Goal: Task Accomplishment & Management: Complete application form

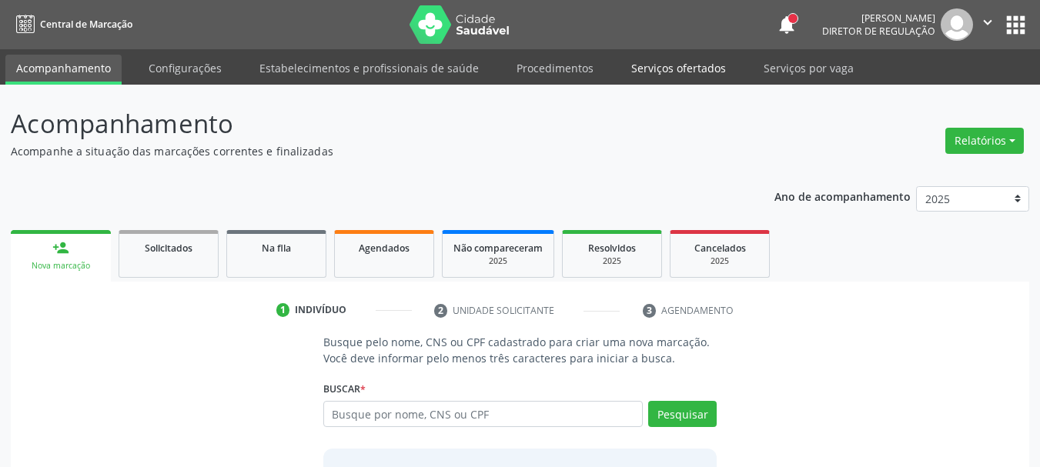
click at [684, 74] on link "Serviços ofertados" at bounding box center [678, 68] width 116 height 27
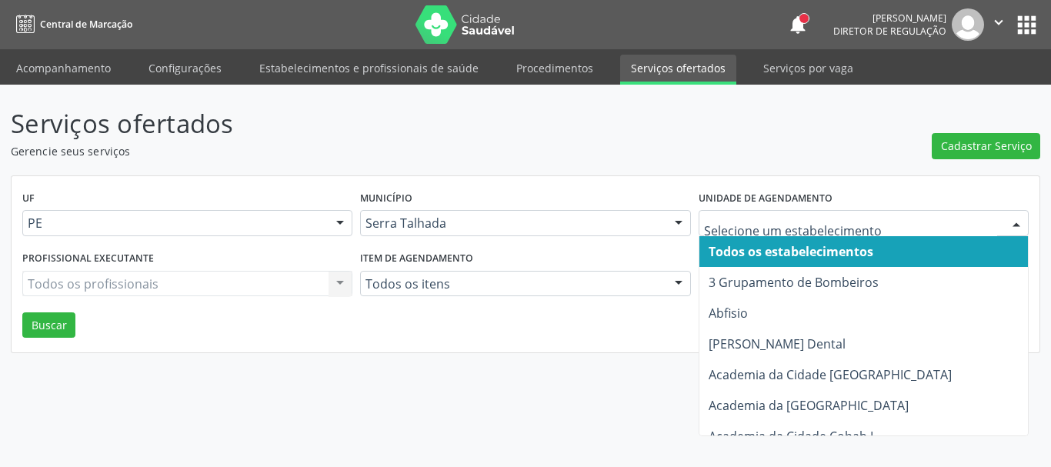
click at [769, 214] on div at bounding box center [864, 223] width 330 height 26
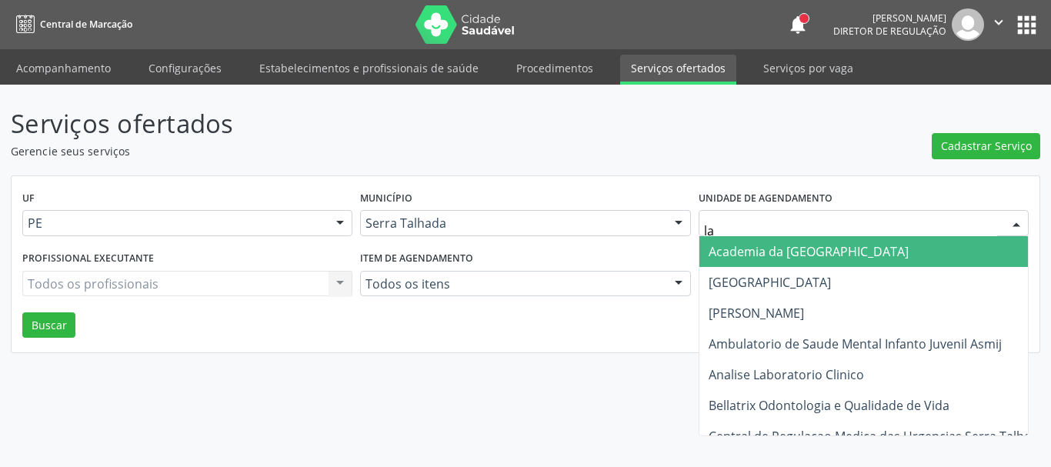
type input "lab"
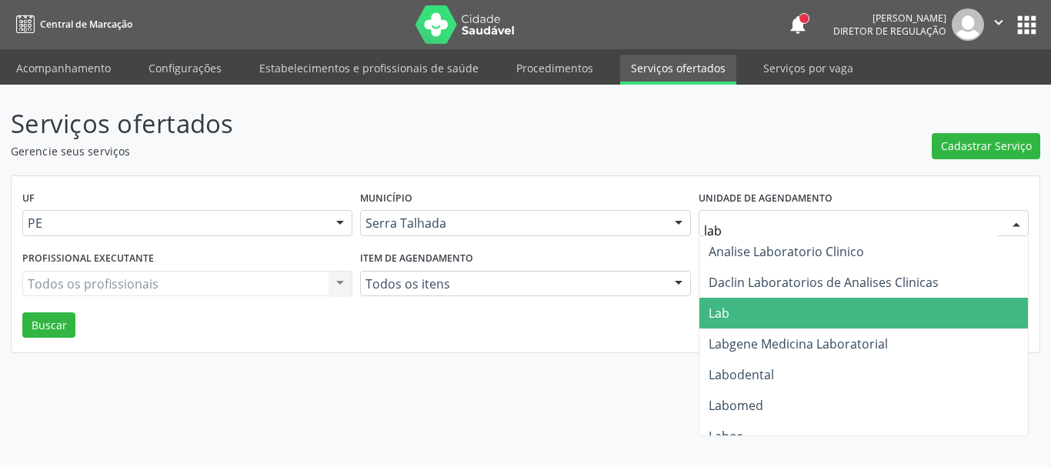
click at [746, 318] on span "Lab" at bounding box center [863, 313] width 329 height 31
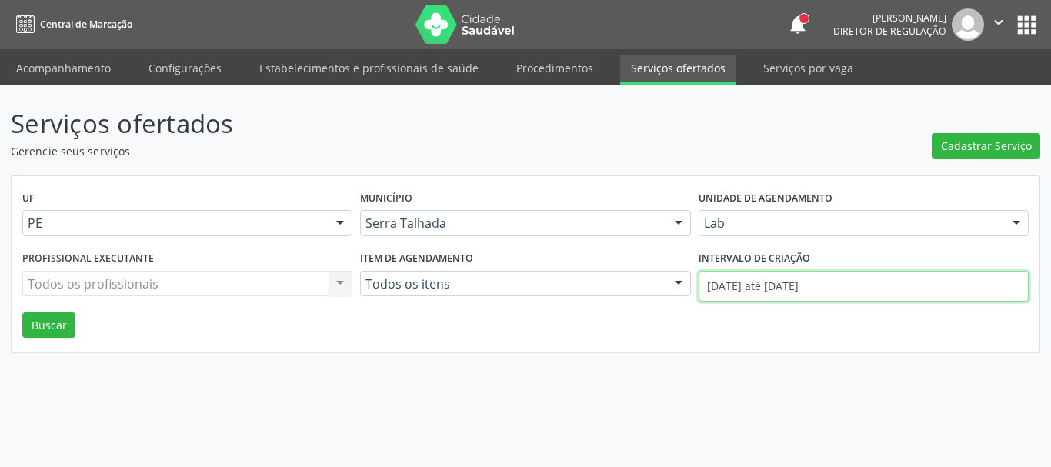
click at [753, 292] on input "01/10/2025 até 08/10/2025" at bounding box center [864, 286] width 330 height 31
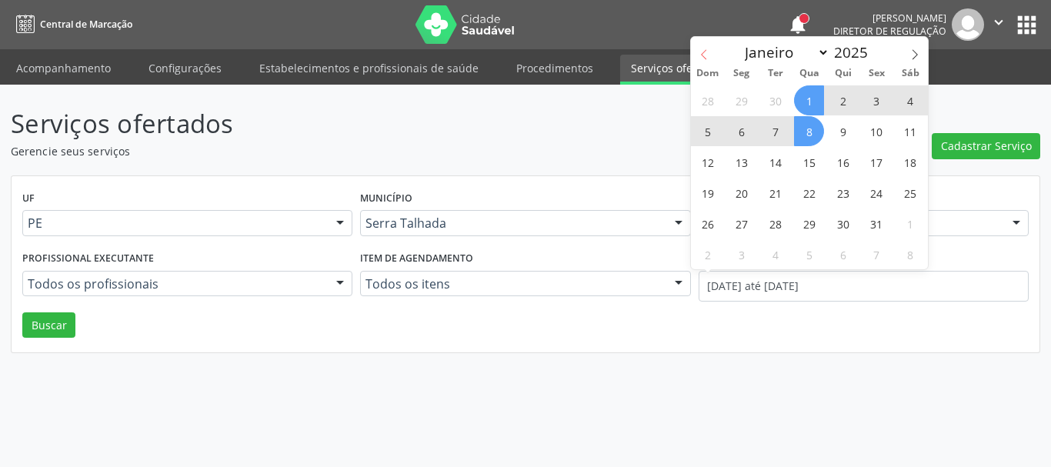
click at [704, 51] on icon at bounding box center [704, 54] width 11 height 11
select select "8"
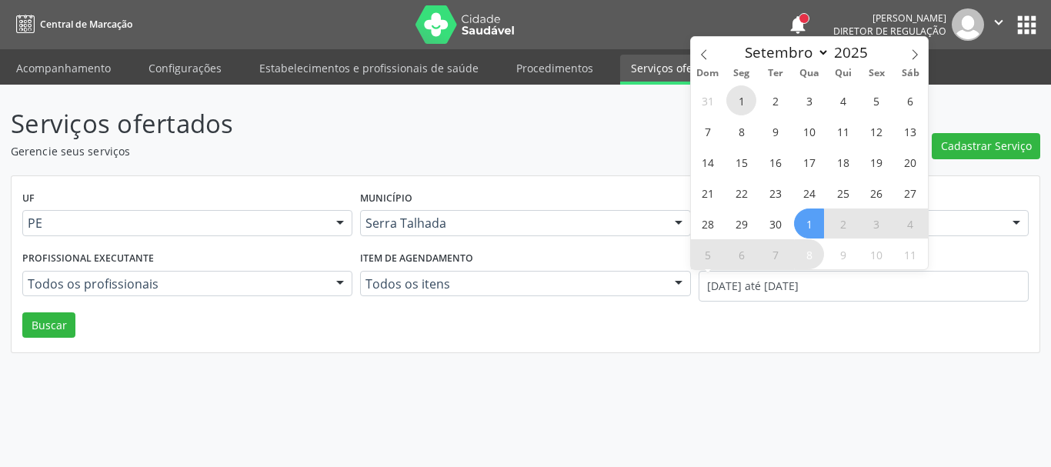
click at [733, 98] on span "1" at bounding box center [741, 100] width 30 height 30
type input "01/09/2025"
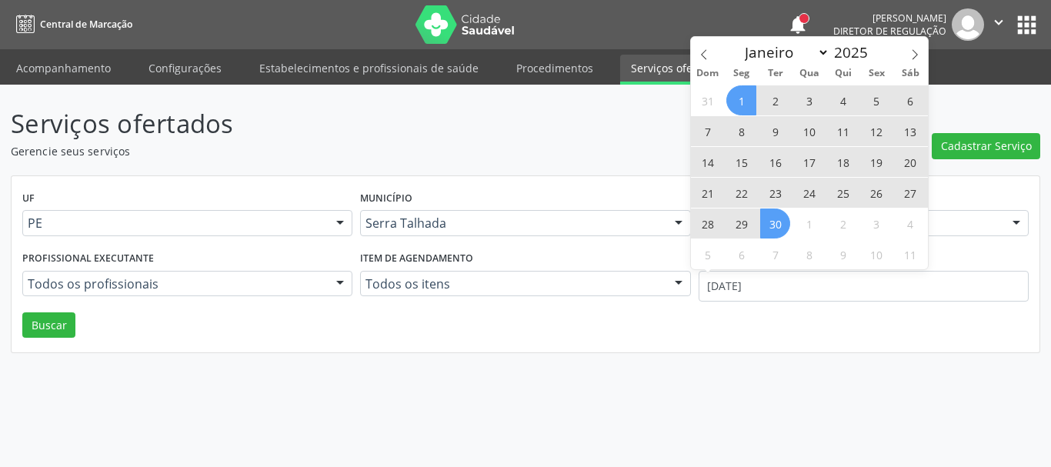
click at [773, 223] on span "30" at bounding box center [775, 224] width 30 height 30
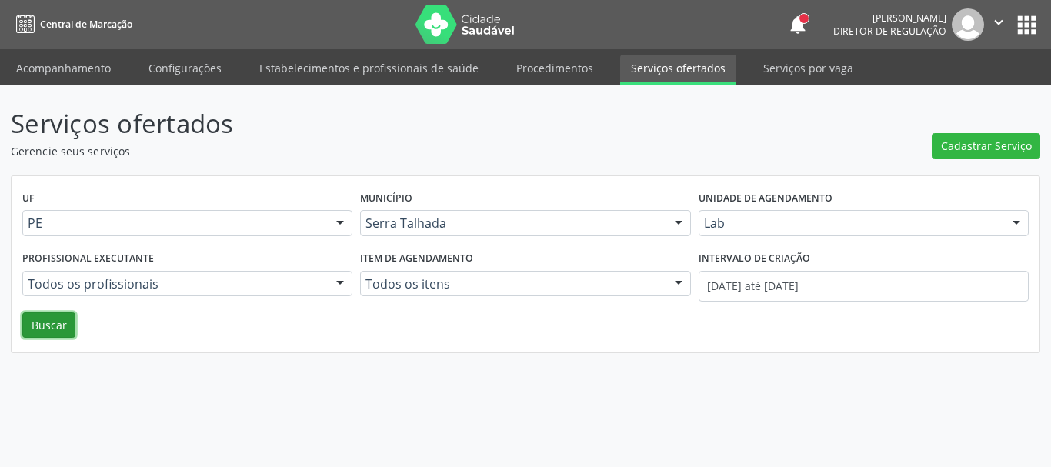
click at [56, 332] on button "Buscar" at bounding box center [48, 325] width 53 height 26
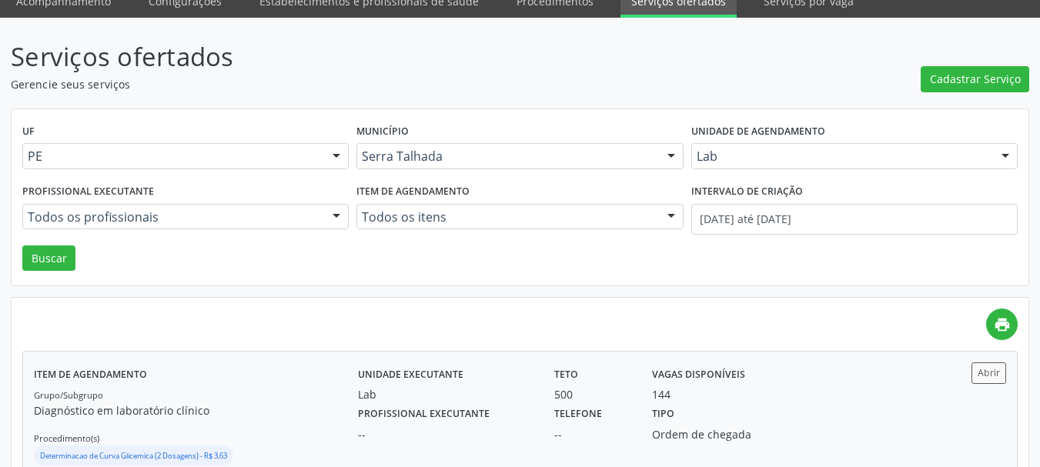
scroll to position [157, 0]
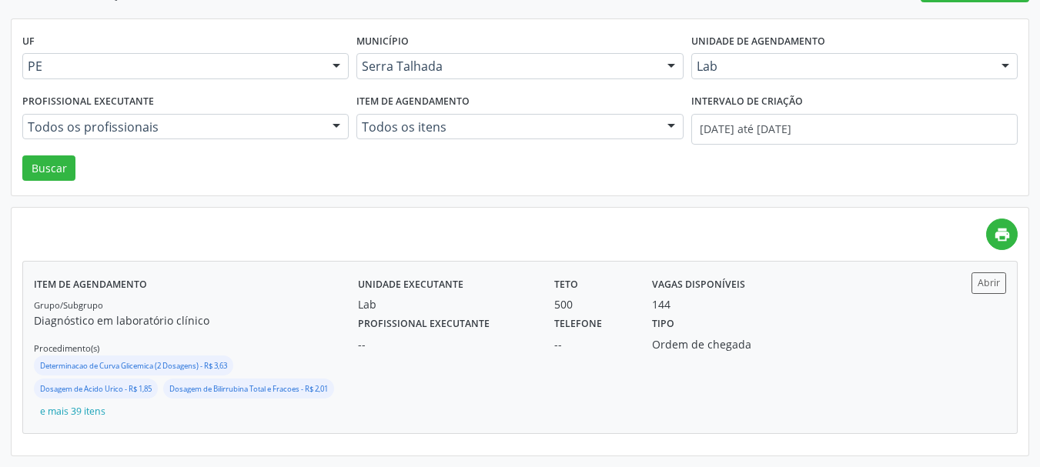
click at [762, 330] on div "Tipo Ordem de chegada" at bounding box center [714, 332] width 147 height 40
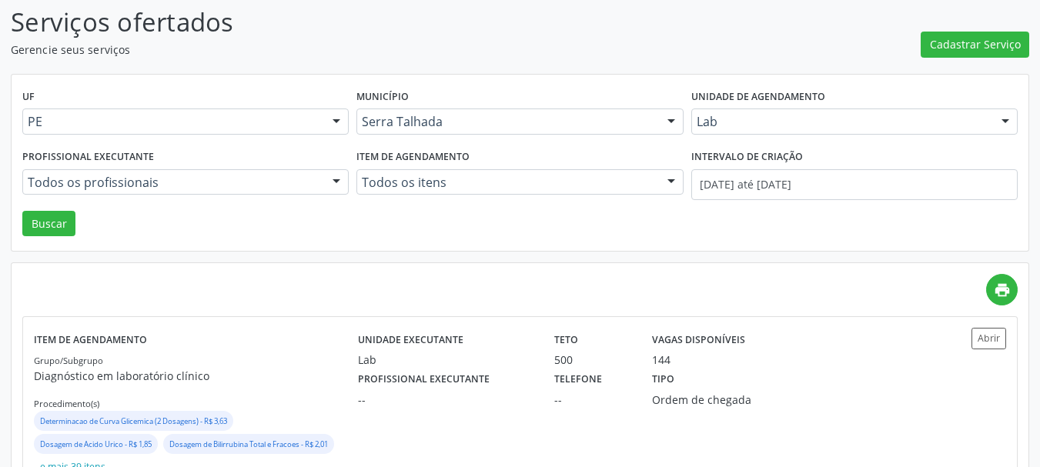
scroll to position [0, 0]
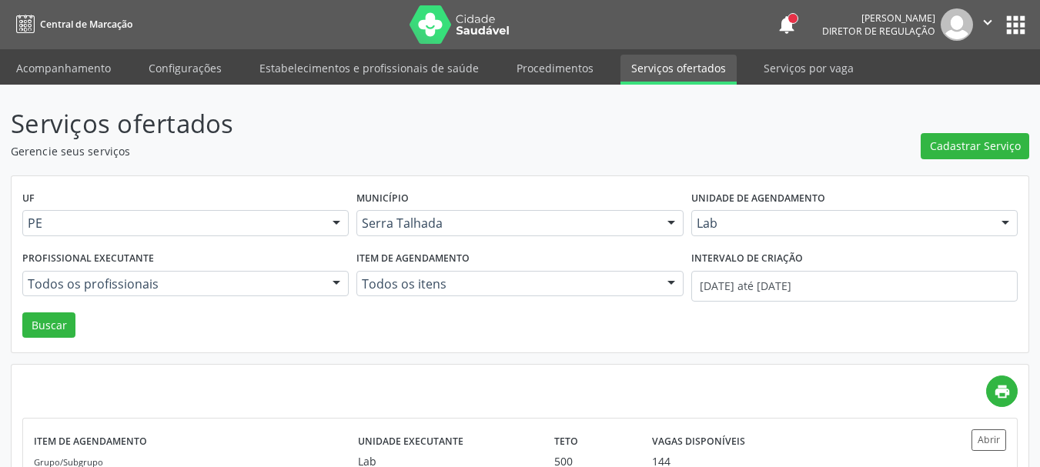
click at [75, 92] on div "Serviços ofertados Gerencie seus serviços Cadastrar Serviço UF PE PE Nenhum res…" at bounding box center [520, 354] width 1040 height 539
click at [98, 61] on link "Acompanhamento" at bounding box center [63, 68] width 116 height 27
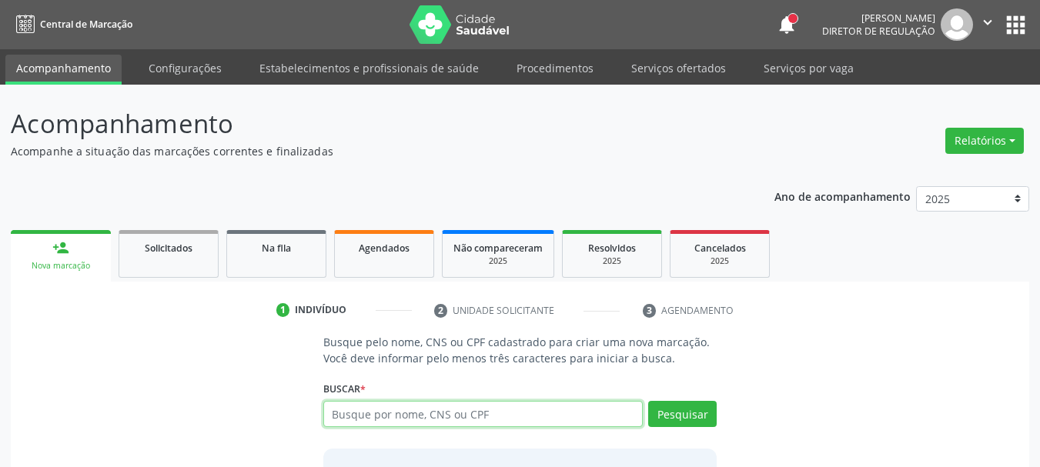
click at [369, 422] on input "text" at bounding box center [483, 414] width 320 height 26
paste input "898003728065767"
type input "898003728065767"
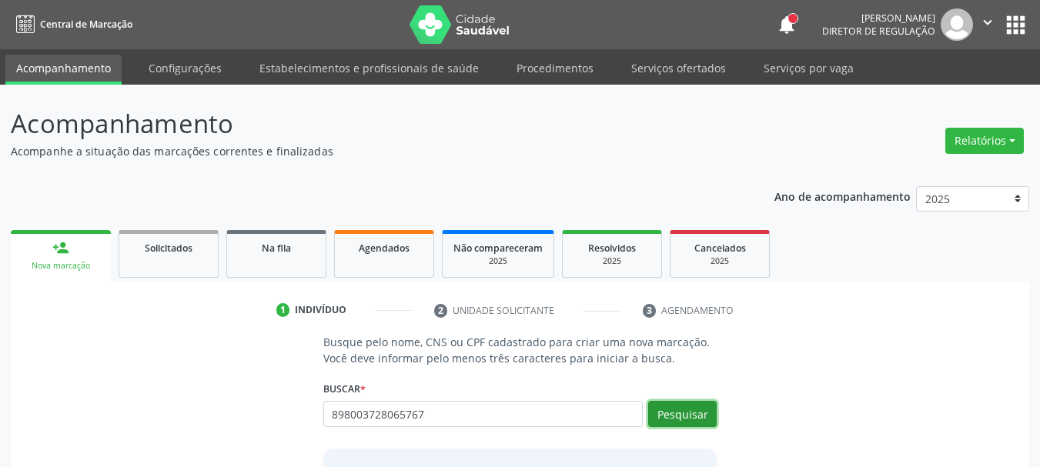
click at [674, 409] on button "Pesquisar" at bounding box center [682, 414] width 68 height 26
type input "898003728065767"
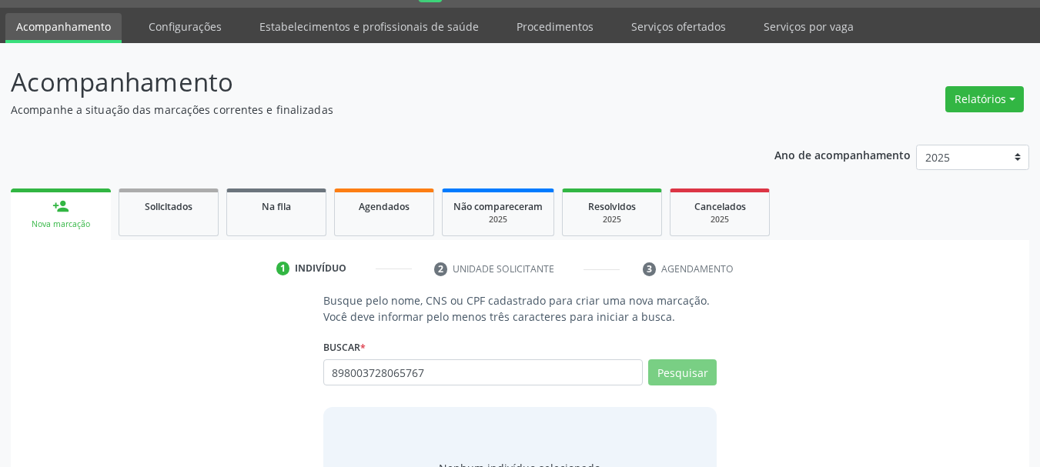
scroll to position [126, 0]
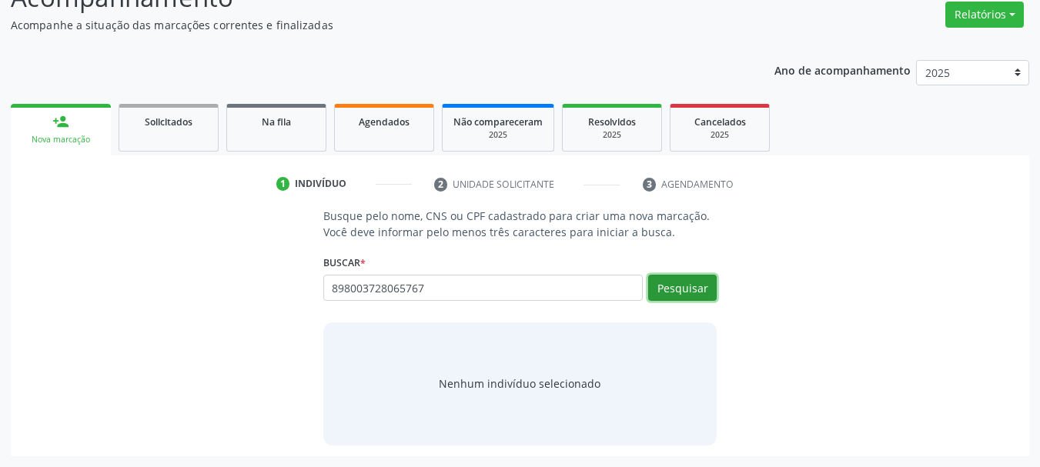
click at [667, 296] on button "Pesquisar" at bounding box center [682, 288] width 68 height 26
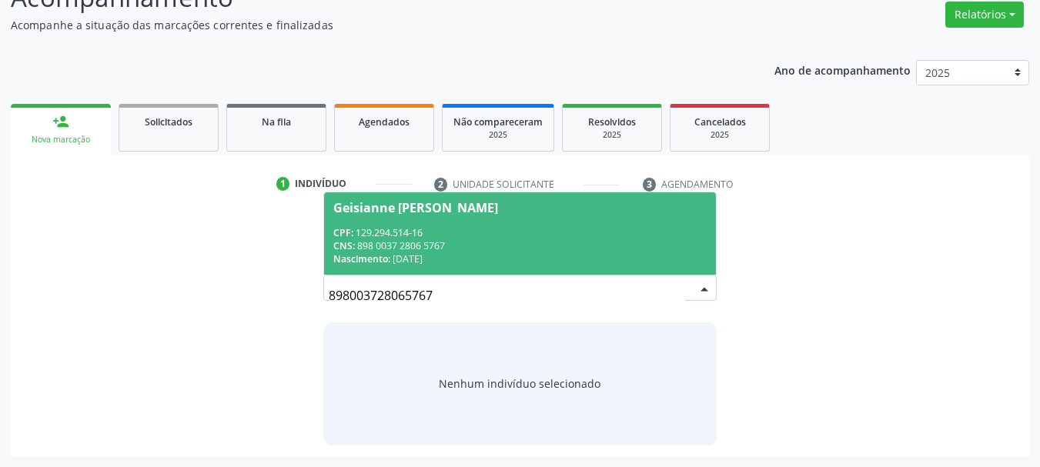
click at [546, 242] on div "CNS: 898 0037 2806 5767" at bounding box center [520, 245] width 374 height 13
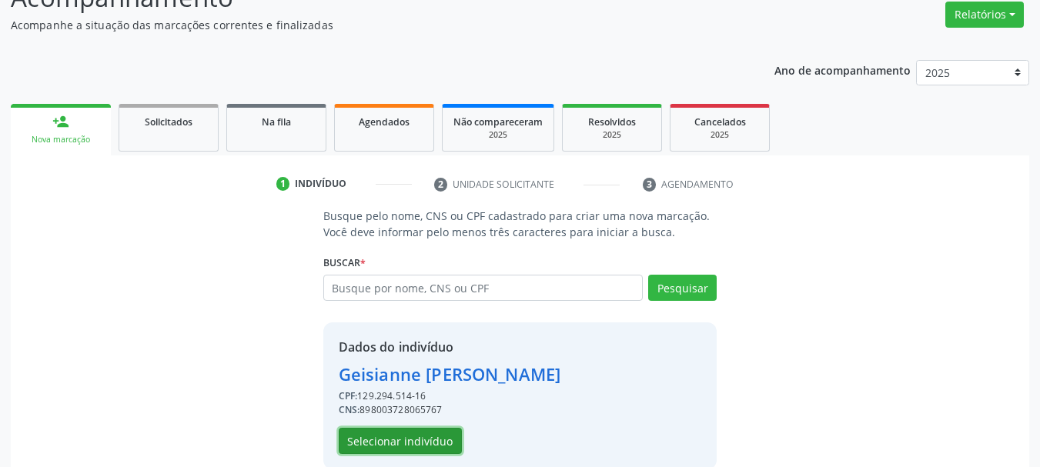
click at [413, 435] on button "Selecionar indivíduo" at bounding box center [400, 441] width 123 height 26
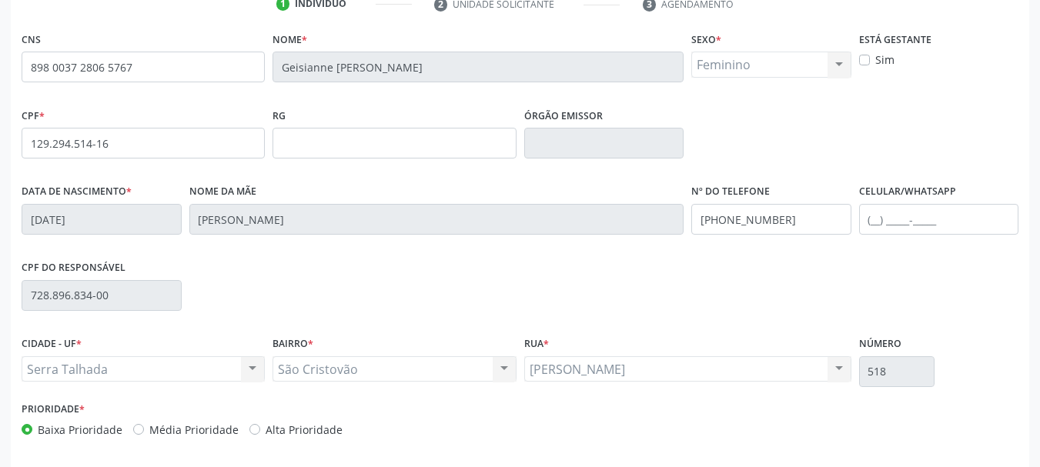
scroll to position [357, 0]
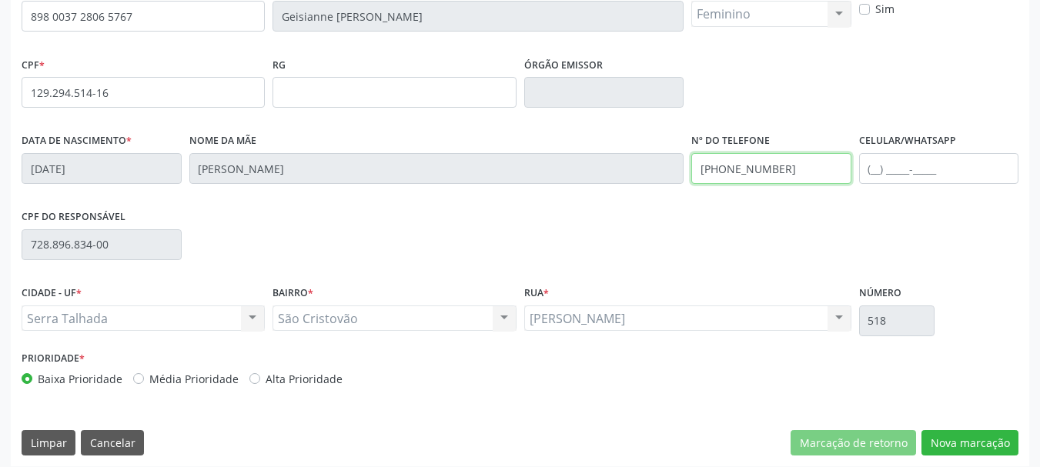
click at [763, 171] on input "(87) 99941-4007" at bounding box center [771, 168] width 160 height 31
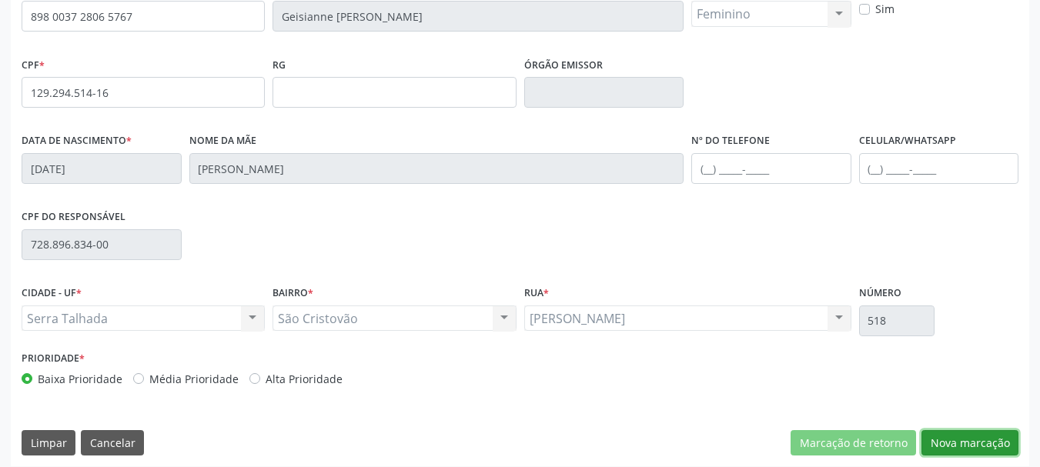
click at [941, 442] on button "Nova marcação" at bounding box center [969, 443] width 97 height 26
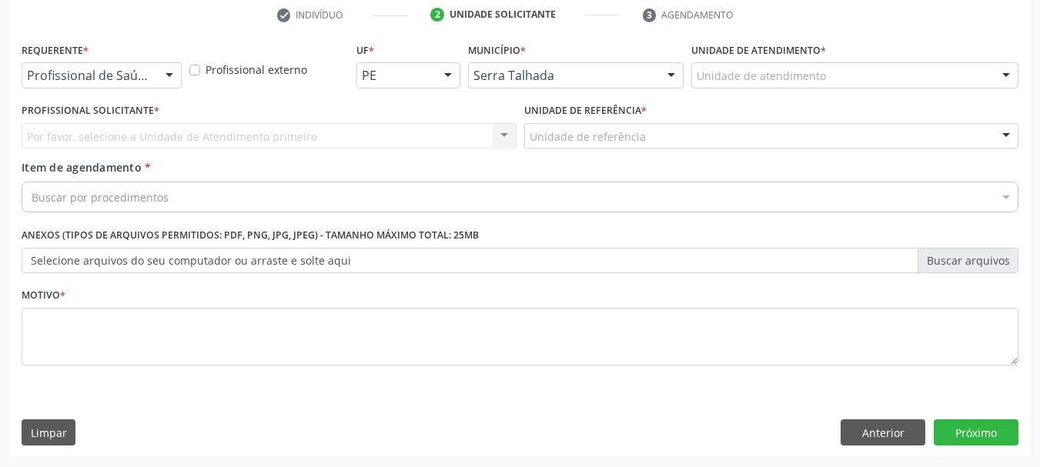
scroll to position [295, 0]
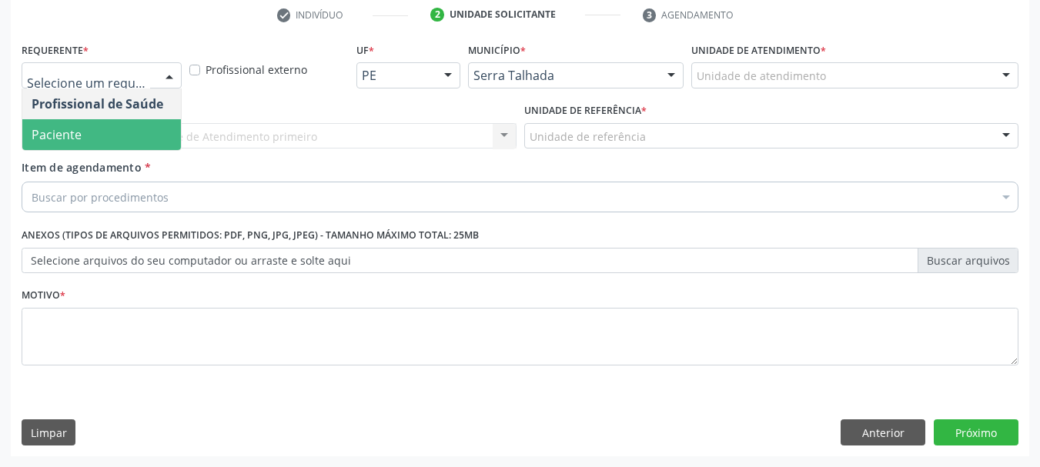
click at [96, 129] on span "Paciente" at bounding box center [101, 134] width 159 height 31
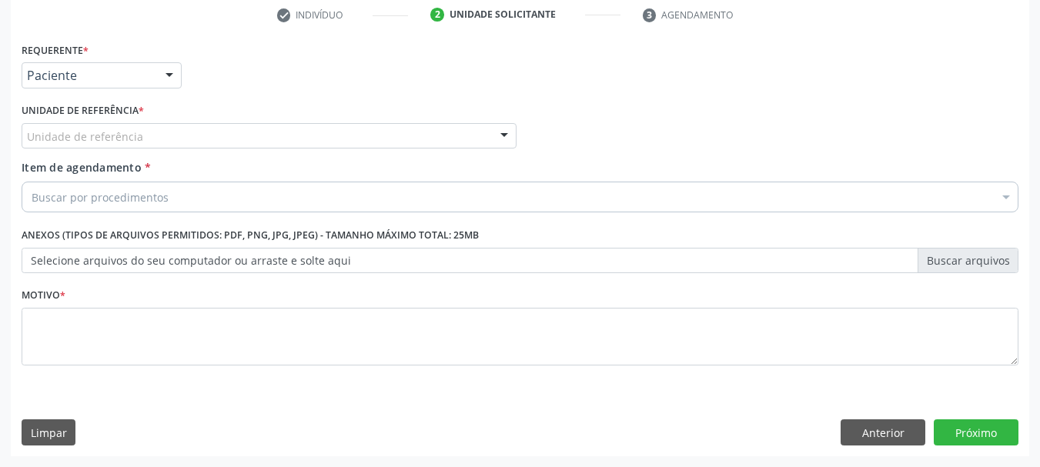
click at [95, 145] on div "Unidade de referência" at bounding box center [269, 136] width 495 height 26
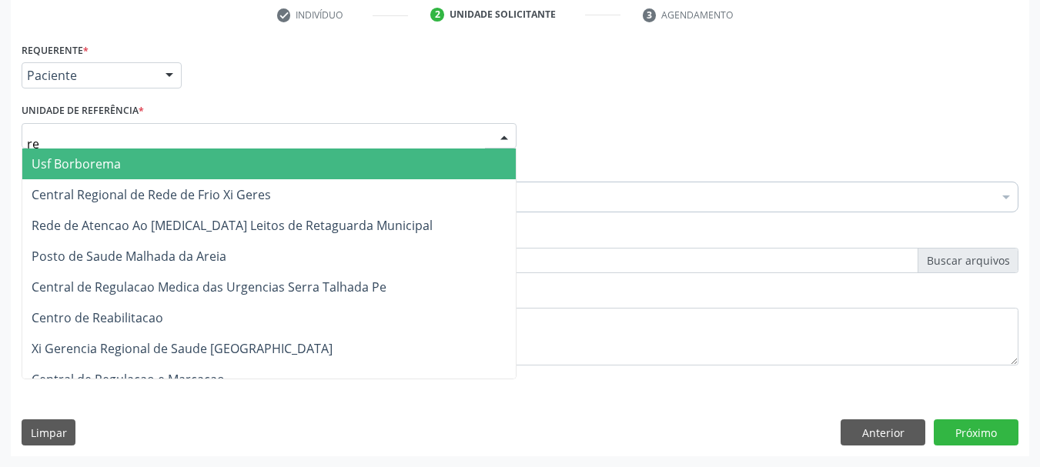
type input "rea"
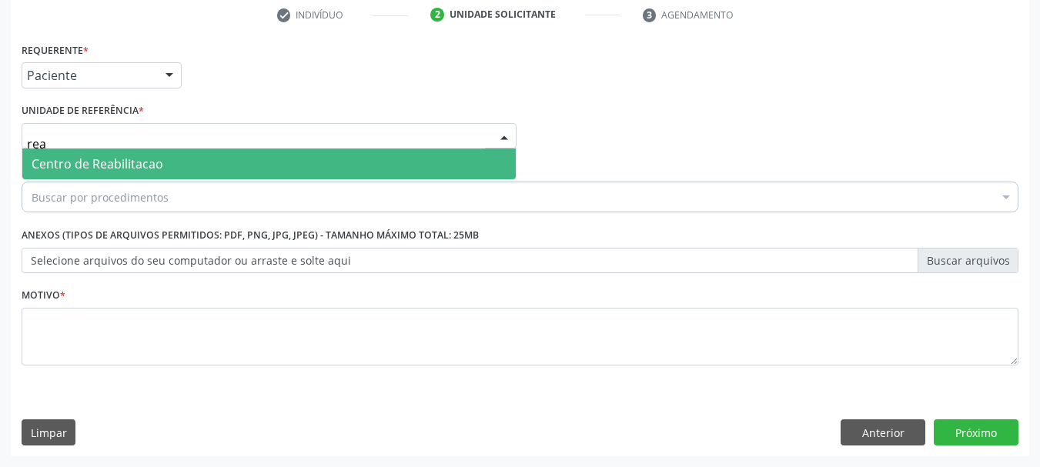
click at [93, 155] on span "Centro de Reabilitacao" at bounding box center [268, 164] width 493 height 31
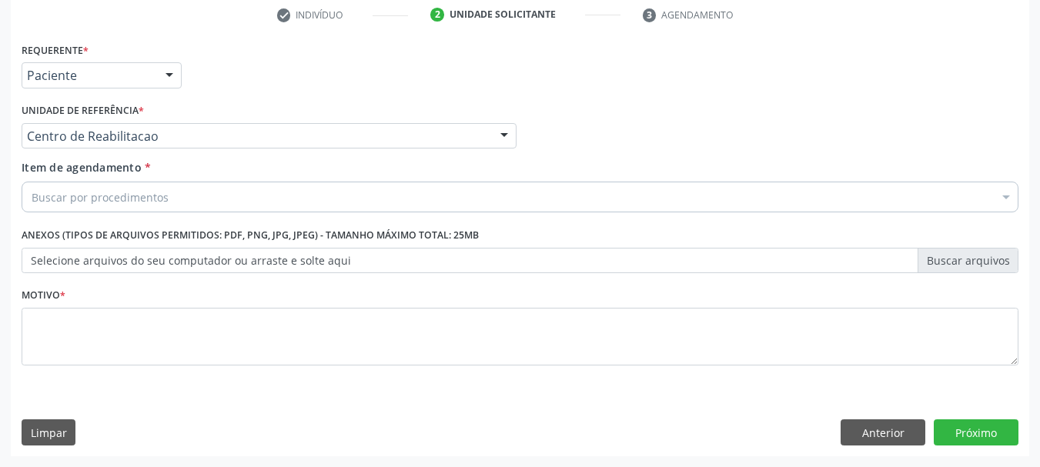
click at [98, 188] on div "Buscar por procedimentos" at bounding box center [520, 197] width 997 height 31
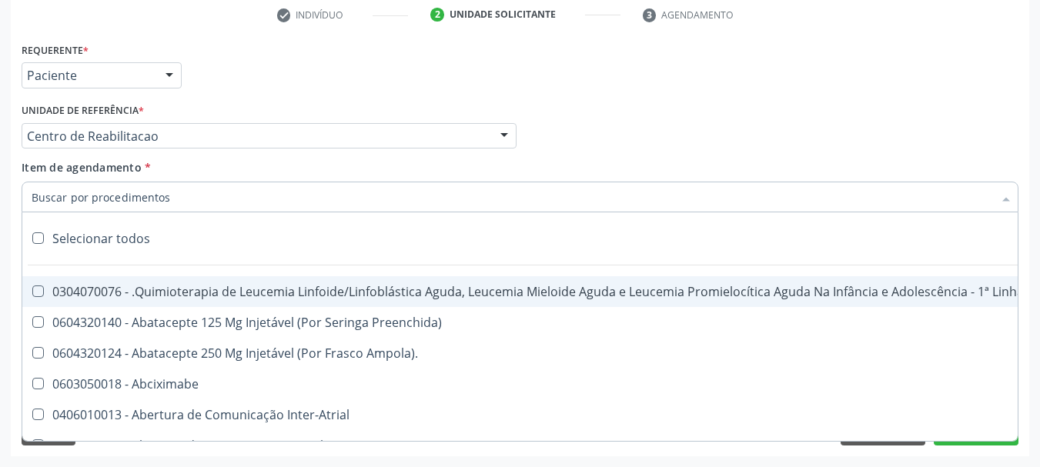
click at [98, 190] on input "Item de agendamento *" at bounding box center [512, 197] width 961 height 31
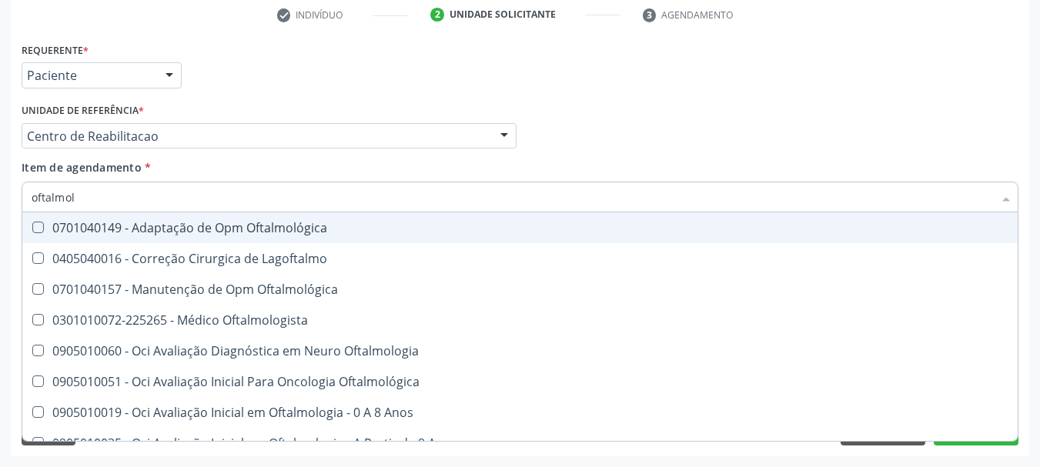
type input "oftalmolo"
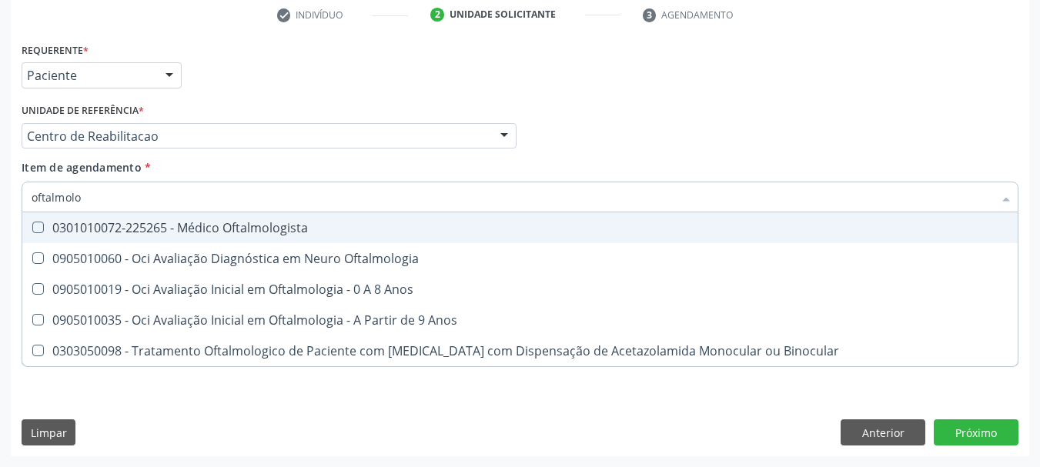
click at [222, 226] on div "0301010072-225265 - Médico Oftalmologista" at bounding box center [520, 228] width 977 height 12
checkbox Oftalmologista "true"
click at [299, 68] on div "Requerente * Paciente Profissional de Saúde Paciente Nenhum resultado encontrad…" at bounding box center [520, 68] width 1004 height 60
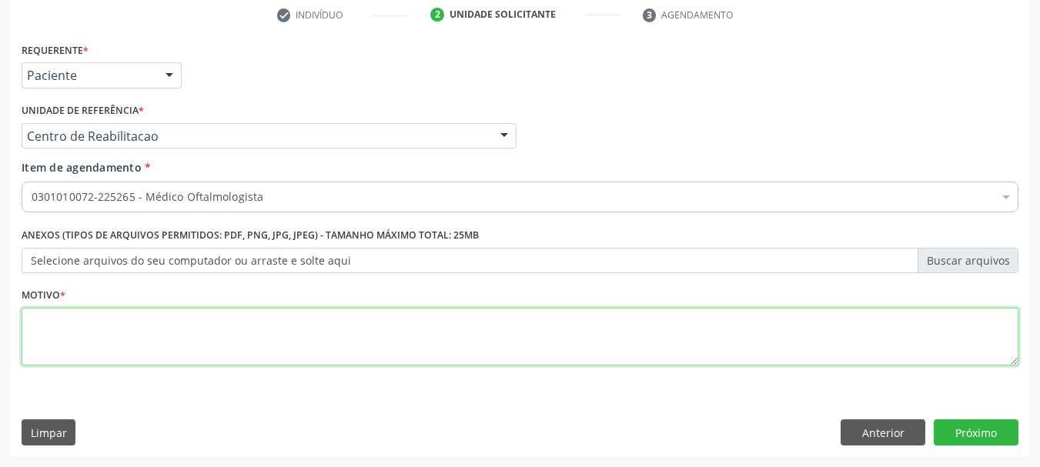
click at [79, 313] on textarea at bounding box center [520, 337] width 997 height 58
type textarea "a"
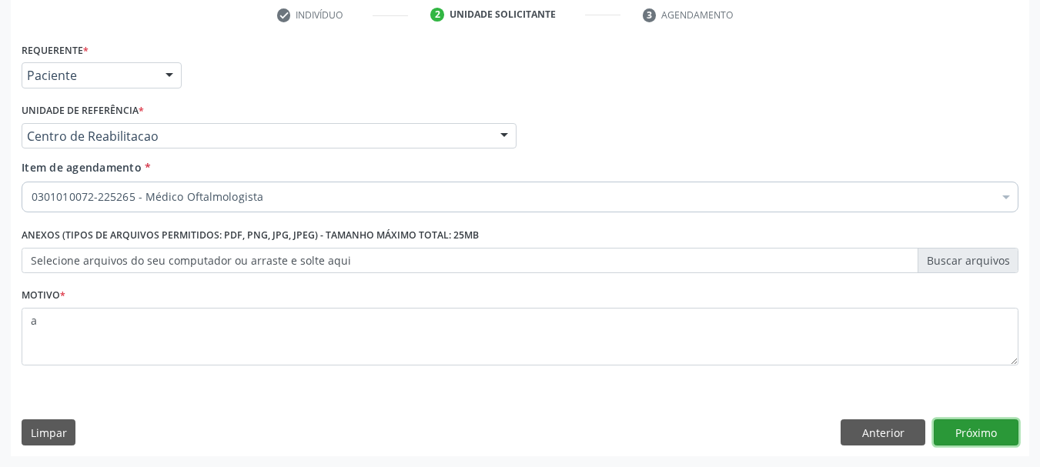
click at [995, 431] on button "Próximo" at bounding box center [975, 432] width 85 height 26
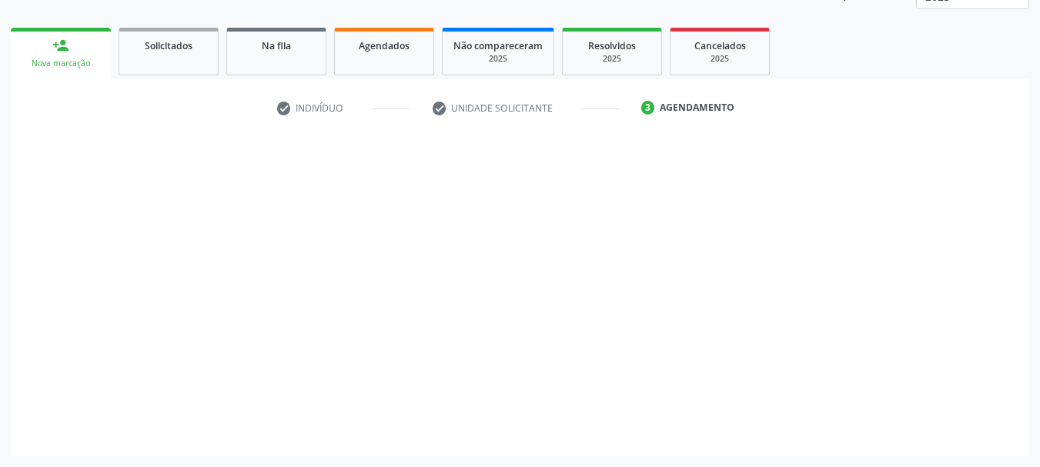
scroll to position [202, 0]
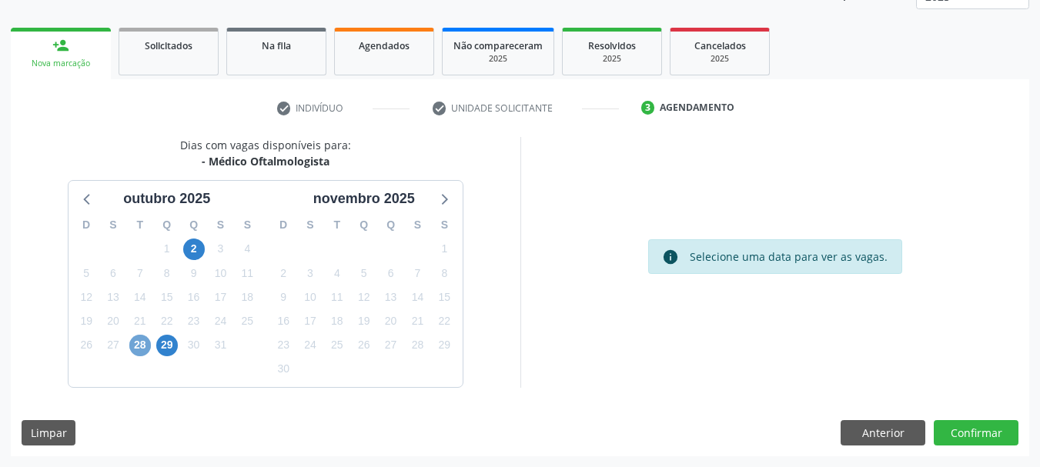
click at [147, 347] on span "28" at bounding box center [140, 346] width 22 height 22
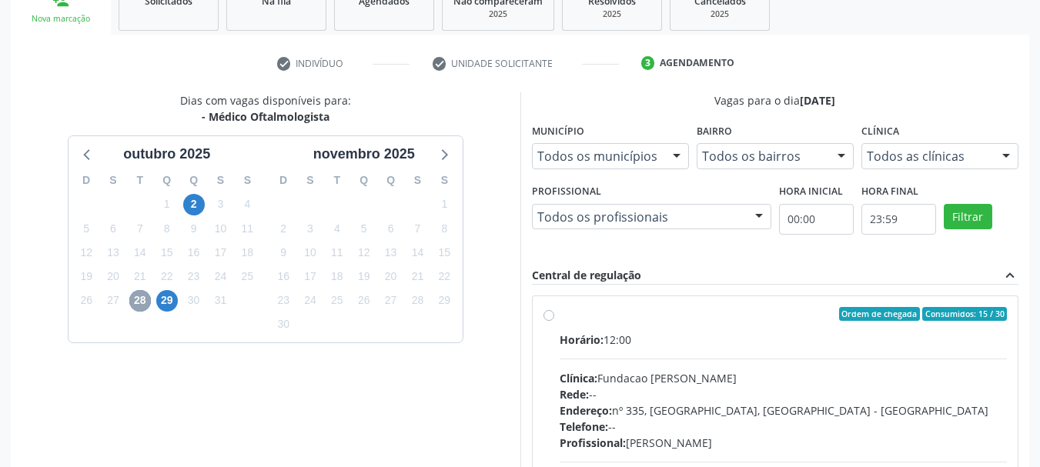
scroll to position [356, 0]
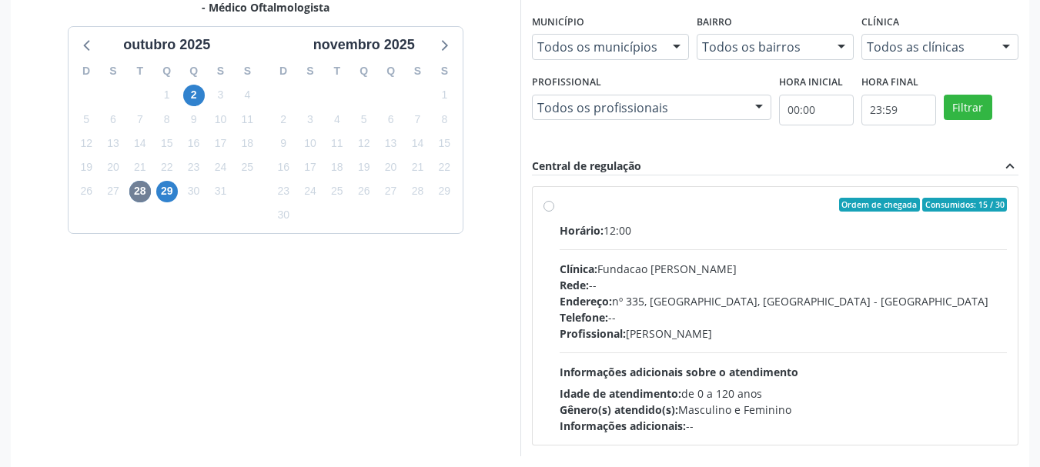
drag, startPoint x: 635, startPoint y: 240, endPoint x: 641, endPoint y: 186, distance: 54.2
click at [636, 235] on div "Horário: 12:00 Clínica: Fundacao Altino Ventura Rede: -- Endereço: nº 335, Noss…" at bounding box center [783, 328] width 448 height 212
radio input "true"
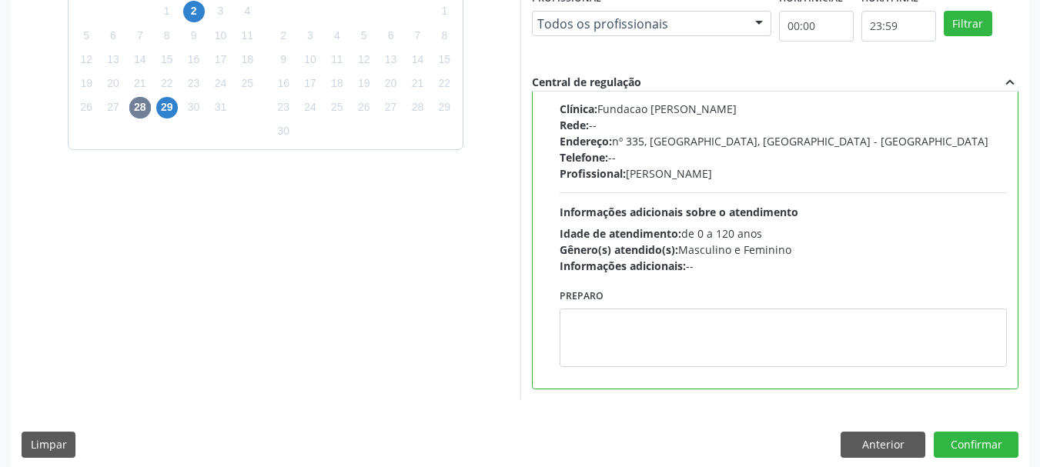
scroll to position [452, 0]
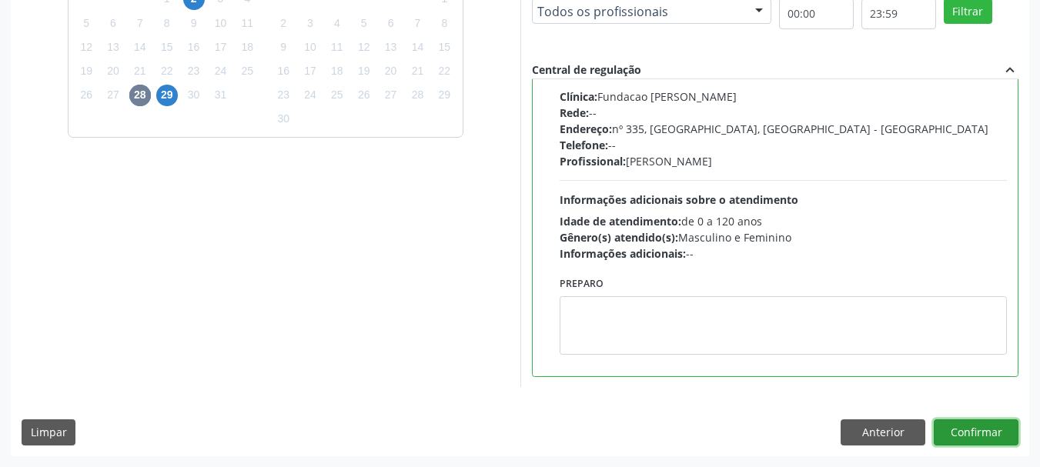
click at [974, 440] on button "Confirmar" at bounding box center [975, 432] width 85 height 26
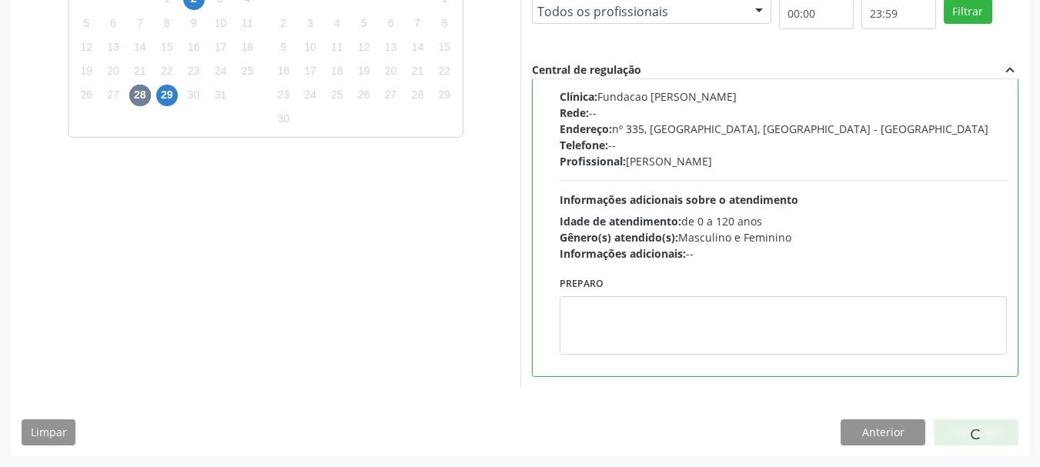
scroll to position [41, 0]
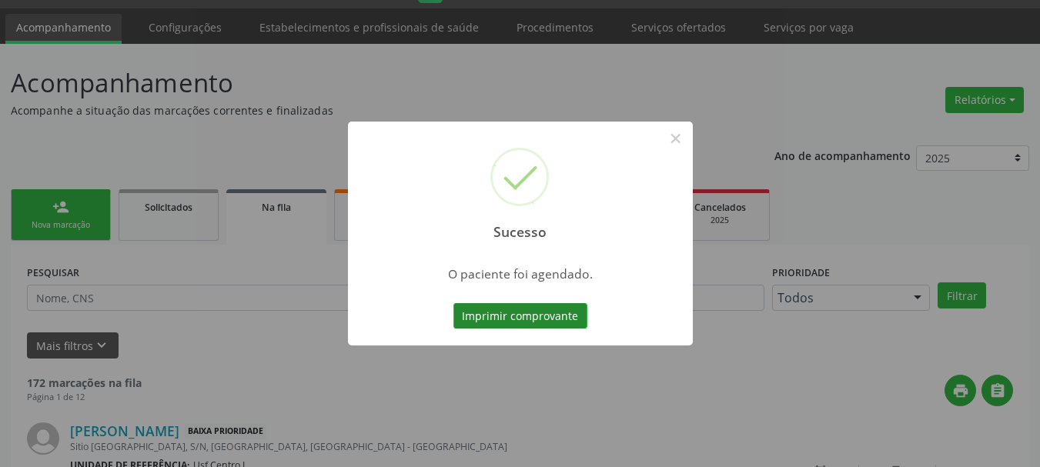
click at [486, 317] on button "Imprimir comprovante" at bounding box center [520, 316] width 134 height 26
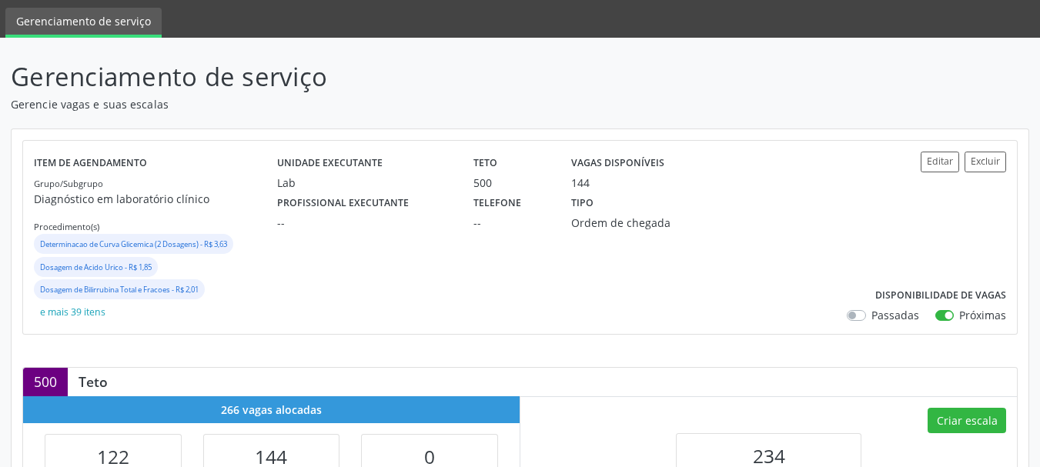
scroll to position [231, 0]
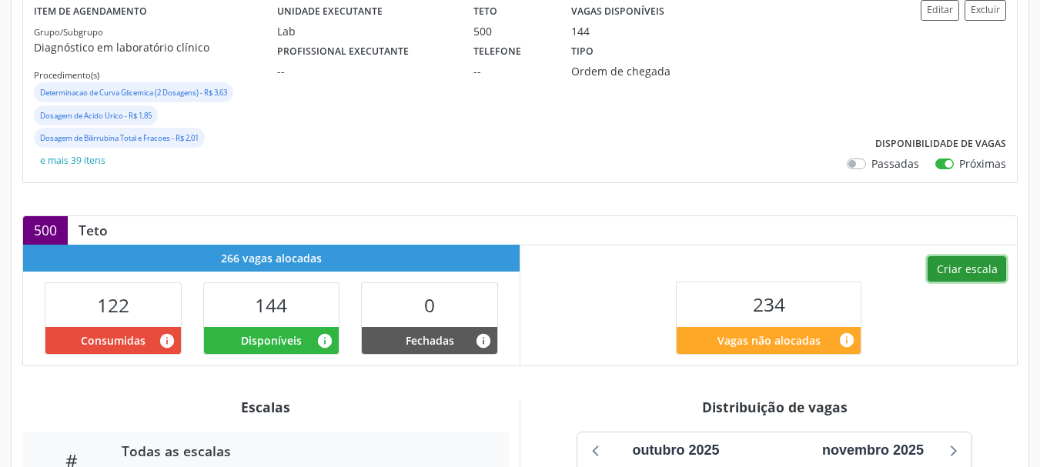
click at [981, 272] on button "Criar escala" at bounding box center [966, 269] width 78 height 26
select select "9"
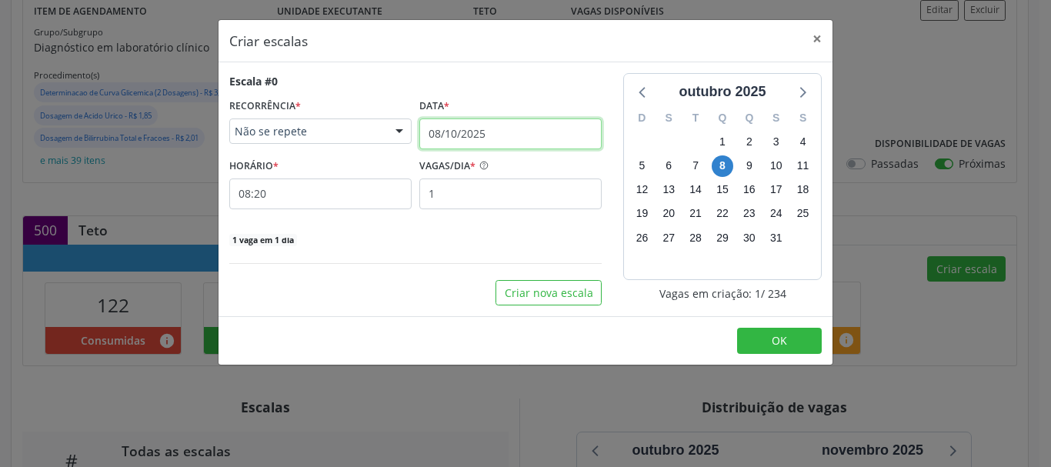
click at [481, 126] on input "08/10/2025" at bounding box center [510, 134] width 182 height 31
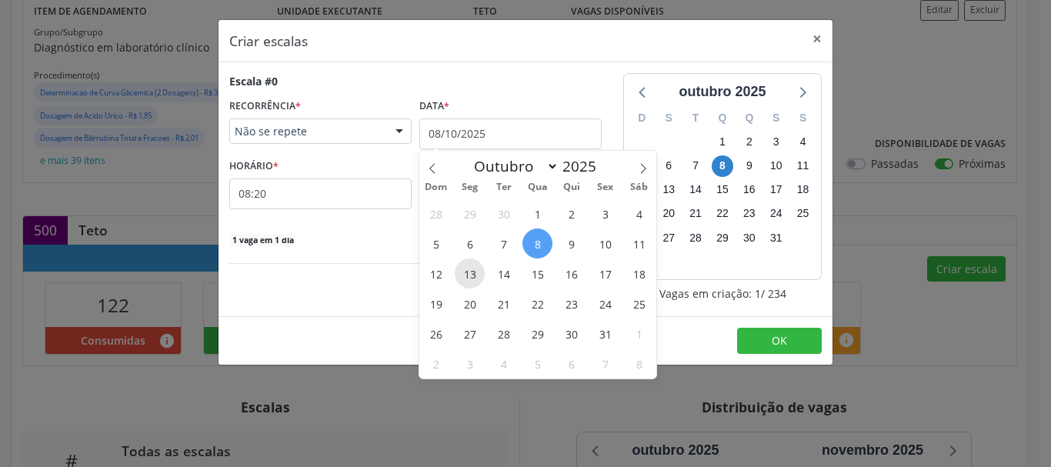
click at [462, 272] on span "13" at bounding box center [470, 274] width 30 height 30
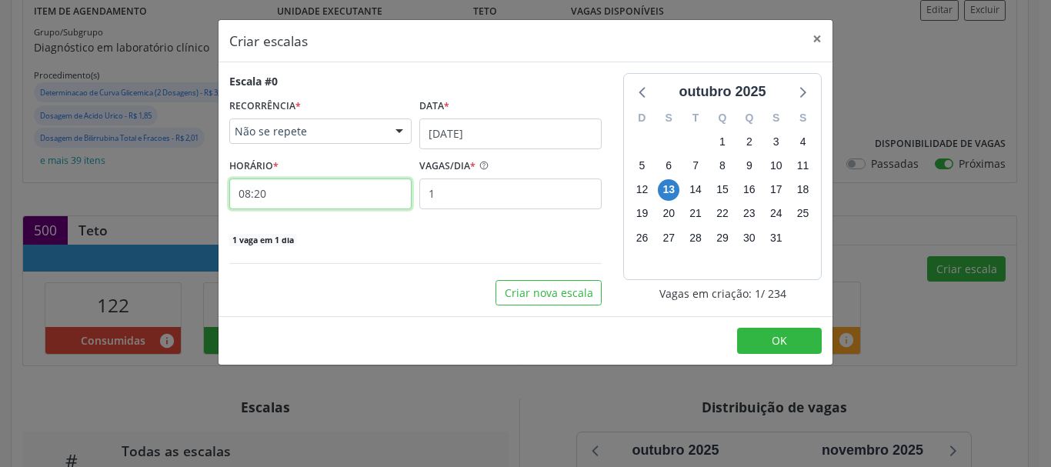
click at [240, 196] on input "08:20" at bounding box center [320, 194] width 182 height 31
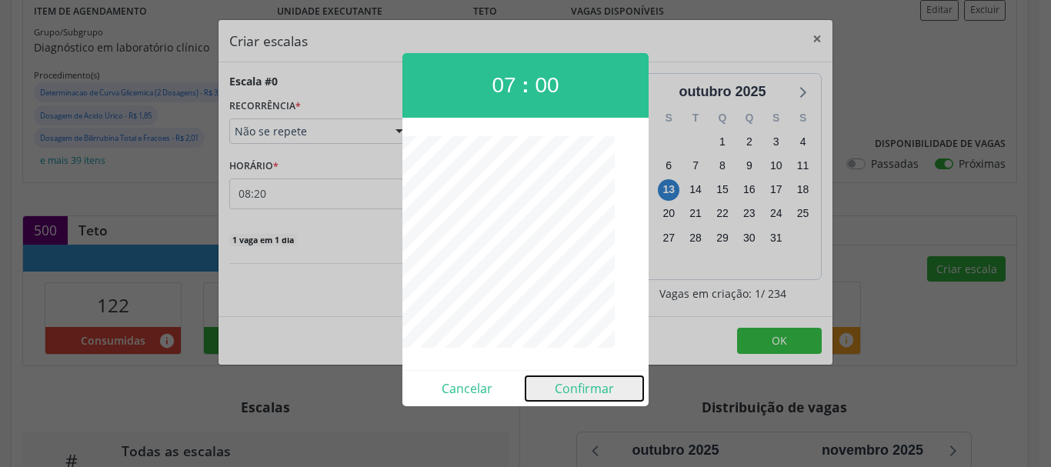
click at [588, 381] on button "Confirmar" at bounding box center [585, 388] width 118 height 25
type input "07:00"
click at [588, 381] on div "Criar escalas × Escala #0 RECORRÊNCIA * Não se repete Não se repete Diário/Sema…" at bounding box center [525, 233] width 1051 height 467
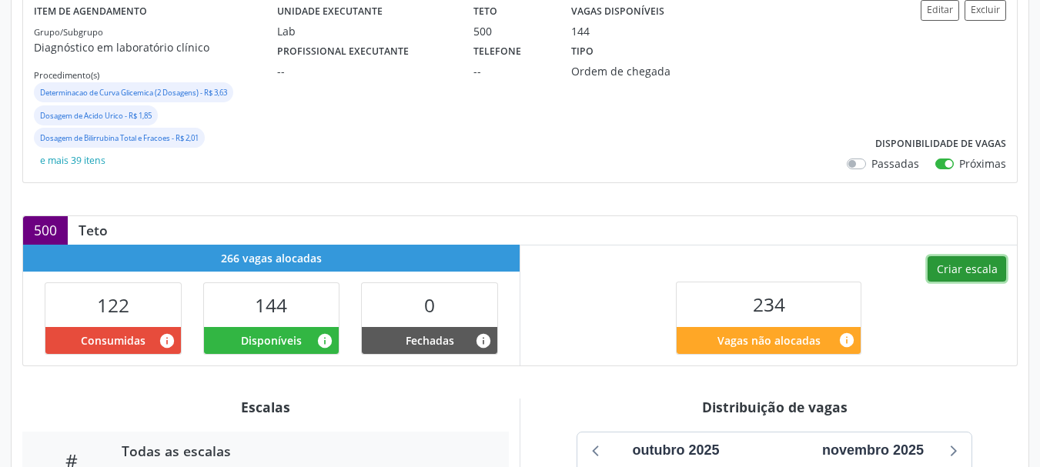
click at [976, 272] on button "Criar escala" at bounding box center [966, 269] width 78 height 26
select select "9"
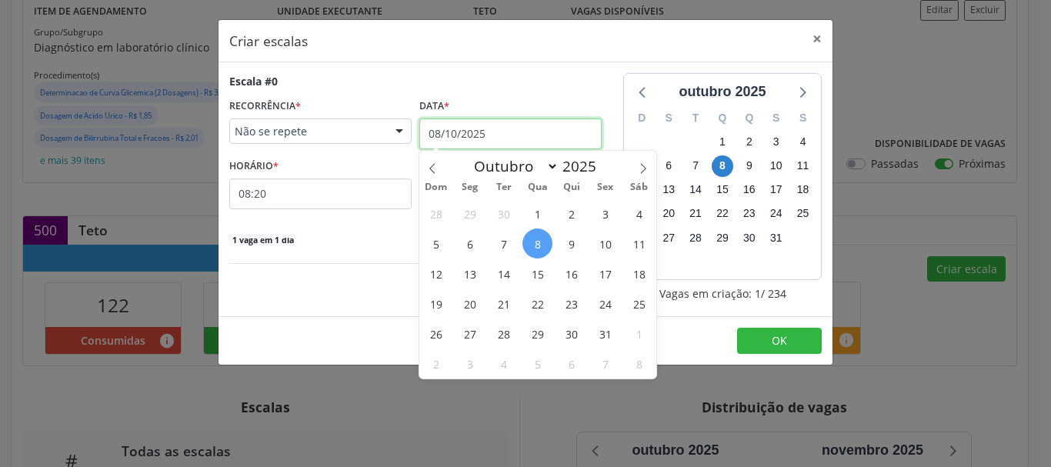
click at [475, 135] on input "08/10/2025" at bounding box center [510, 134] width 182 height 31
click at [473, 277] on span "13" at bounding box center [470, 274] width 30 height 30
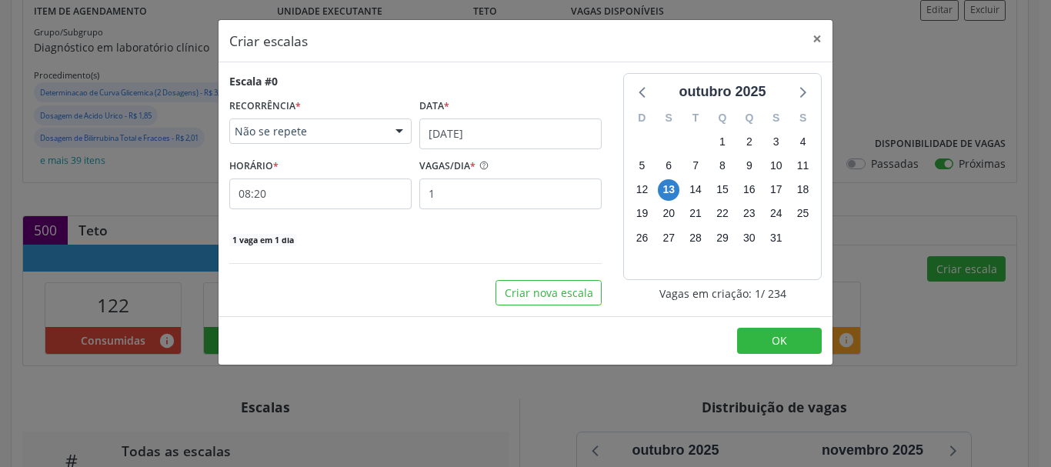
click at [449, 175] on label "VAGAS/DIA *" at bounding box center [447, 167] width 56 height 24
click at [453, 189] on input "1" at bounding box center [510, 194] width 182 height 31
type input "2"
click at [265, 200] on input "08:20" at bounding box center [320, 194] width 182 height 31
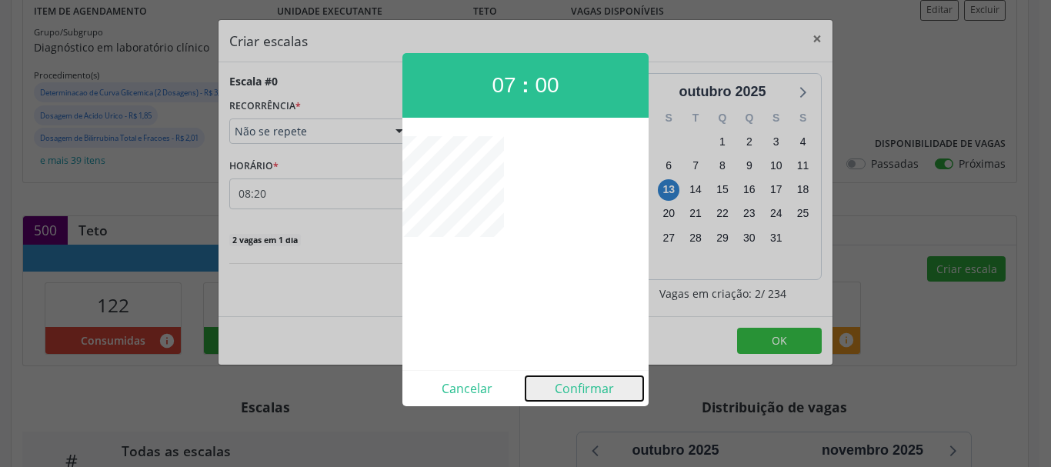
click at [596, 386] on button "Confirmar" at bounding box center [585, 388] width 118 height 25
type input "07:00"
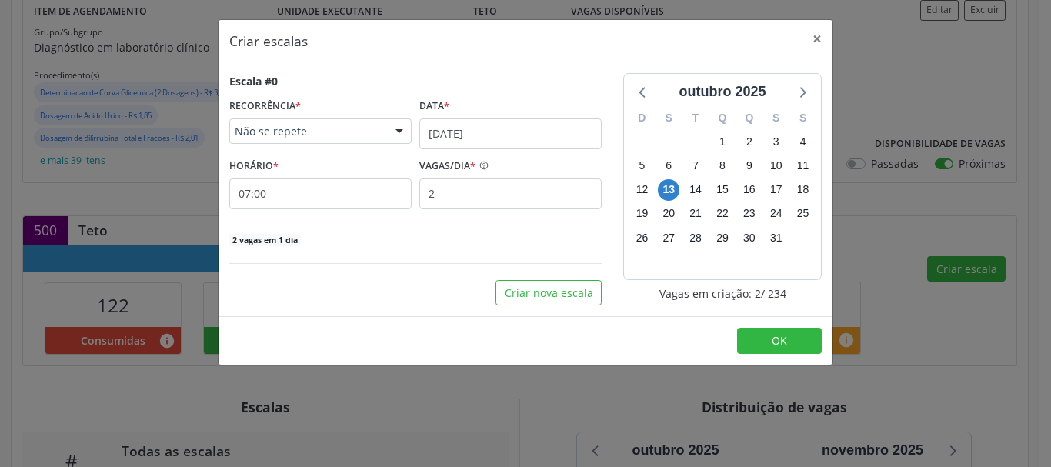
click at [764, 327] on footer "OK" at bounding box center [526, 340] width 614 height 48
click at [765, 329] on button "OK" at bounding box center [779, 341] width 85 height 26
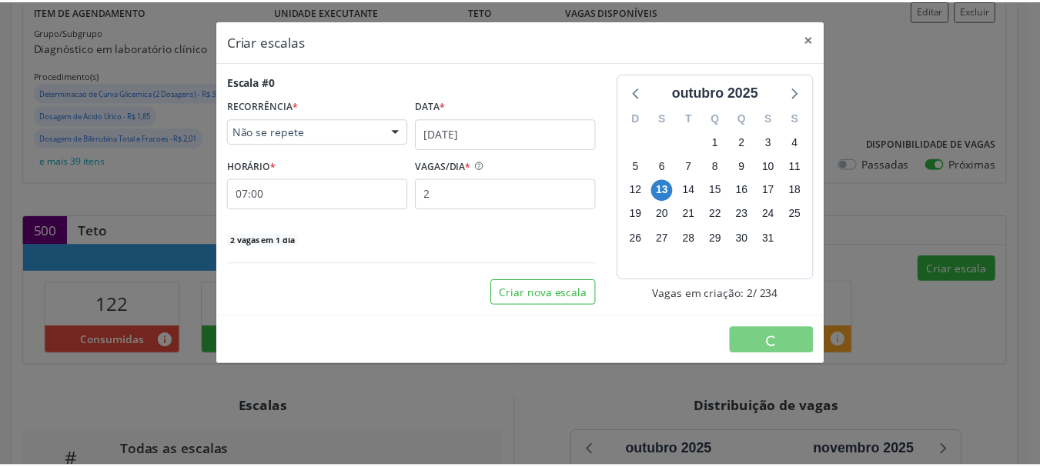
scroll to position [0, 0]
